Goal: Information Seeking & Learning: Compare options

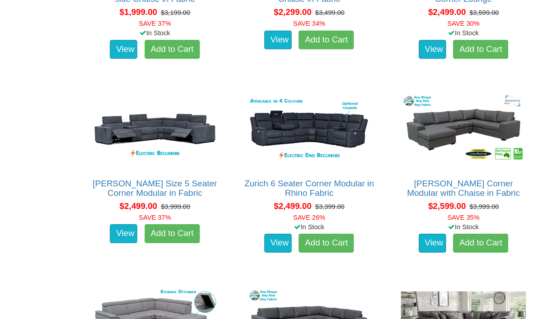
scroll to position [819, 0]
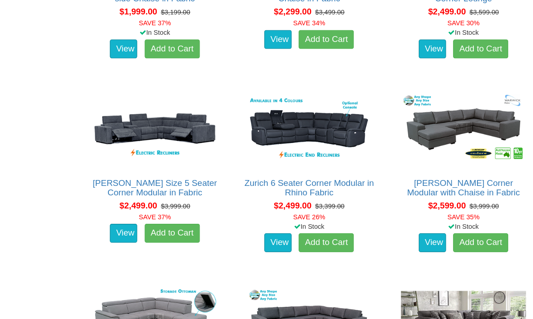
click at [166, 184] on link "[PERSON_NAME] Size 5 Seater Corner Modular in Fabric" at bounding box center [162, 180] width 119 height 18
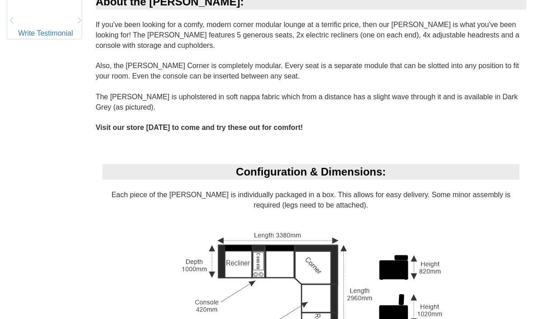
scroll to position [508, 0]
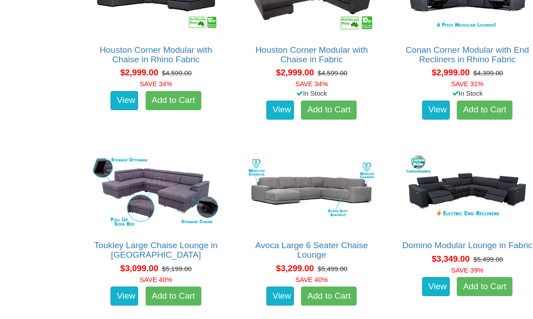
scroll to position [1319, 0]
click at [461, 179] on img at bounding box center [458, 182] width 125 height 76
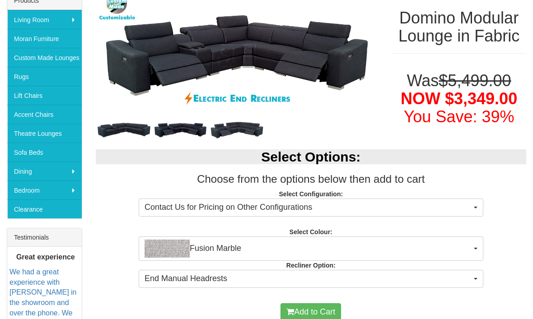
scroll to position [167, 0]
click at [430, 250] on span "Fusion Marble" at bounding box center [307, 249] width 327 height 18
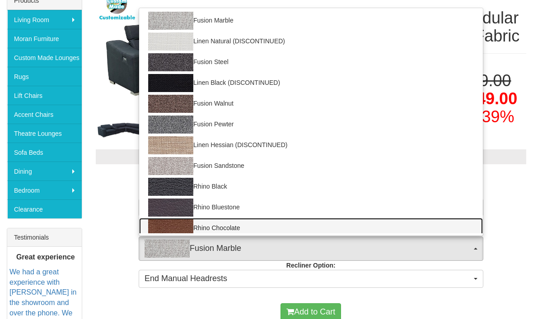
click at [420, 221] on link "Rhino Chocolate" at bounding box center [311, 228] width 344 height 21
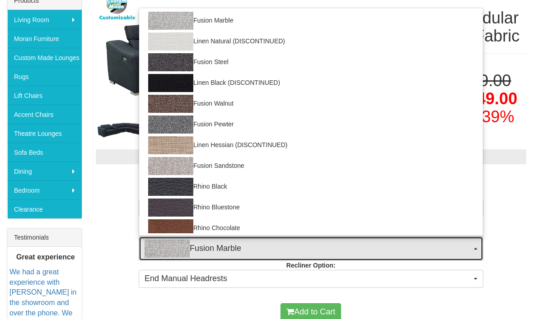
select select "1562"
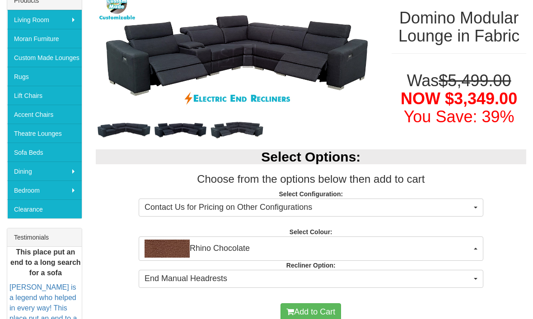
click at [416, 277] on span "End Manual Headrests" at bounding box center [307, 279] width 327 height 12
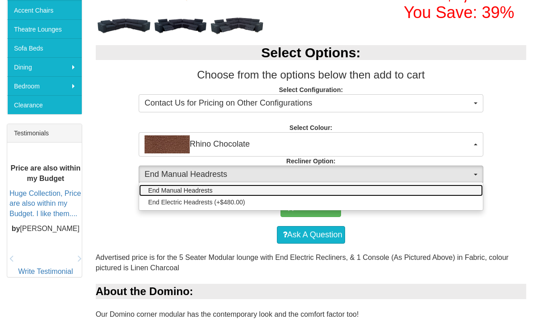
scroll to position [272, 0]
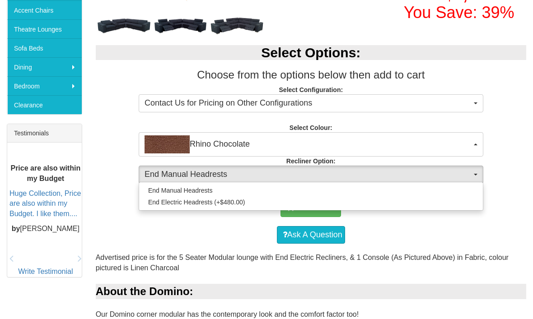
click at [461, 141] on div at bounding box center [266, 159] width 533 height 319
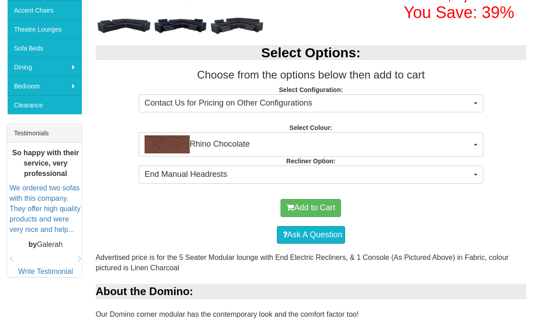
click at [458, 146] on span "Rhino Chocolate" at bounding box center [307, 144] width 327 height 18
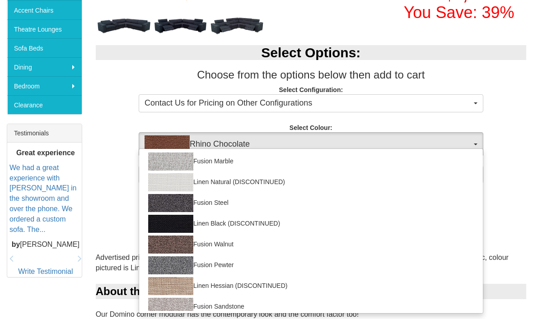
scroll to position [0, 0]
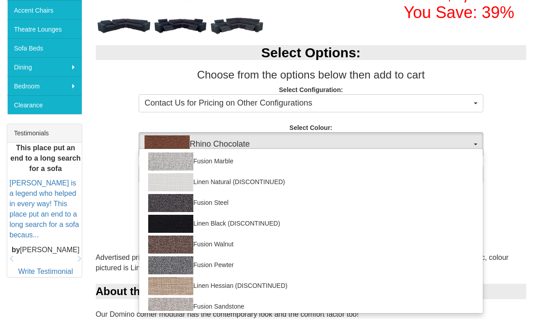
click at [483, 86] on div at bounding box center [266, 159] width 533 height 319
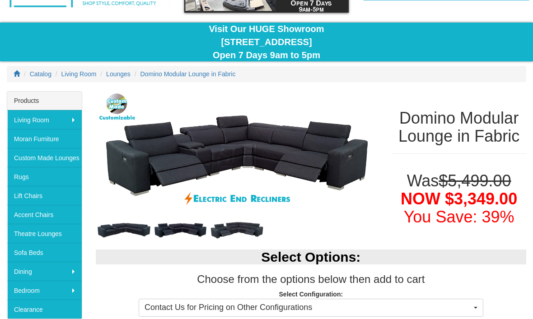
scroll to position [68, 0]
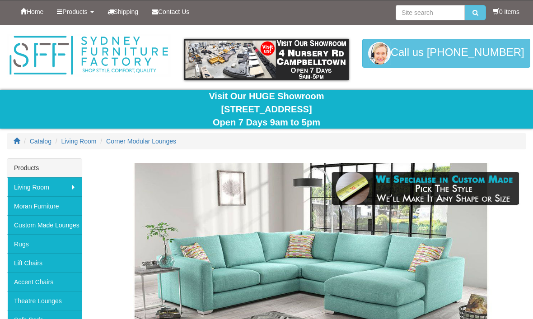
scroll to position [1347, 14]
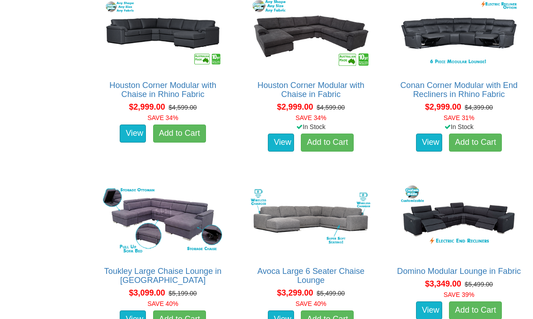
scroll to position [1281, 0]
